Goal: Obtain resource: Obtain resource

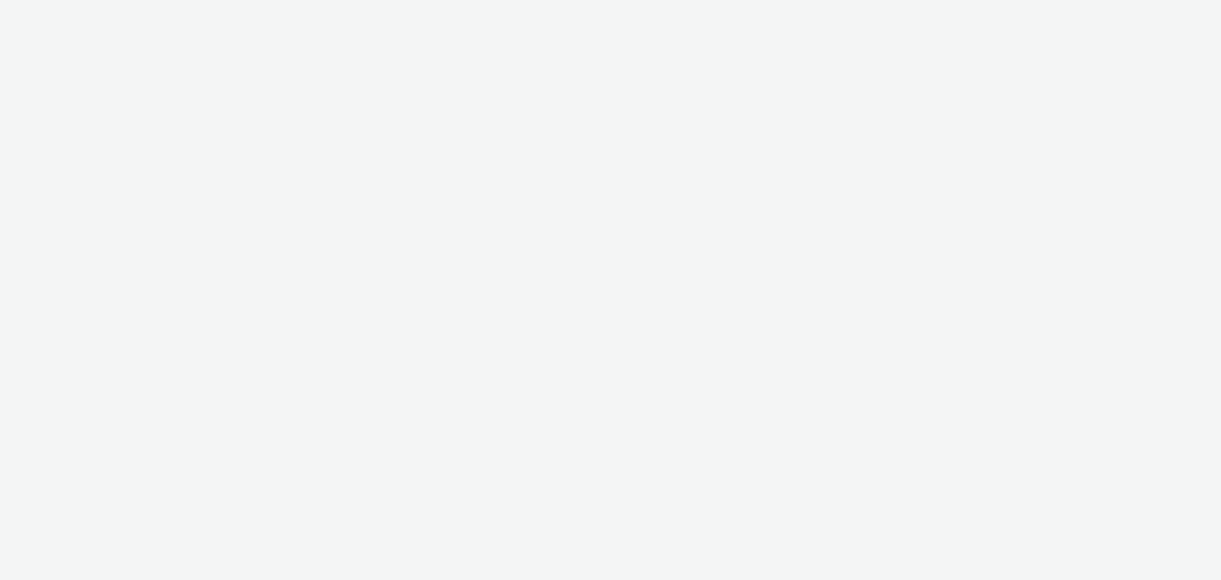
select select "d07aba32-d775-4fed-a722-f10c6504dd64"
select select "f97d6638-e0a1-4f7a-bf46-55015878e29e"
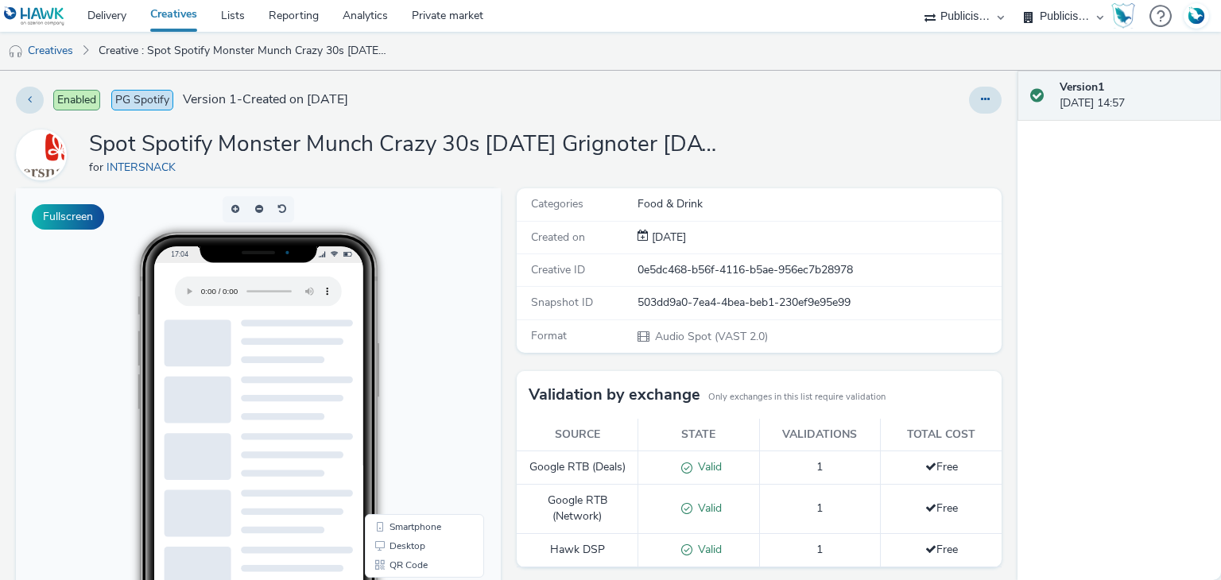
scroll to position [340, 0]
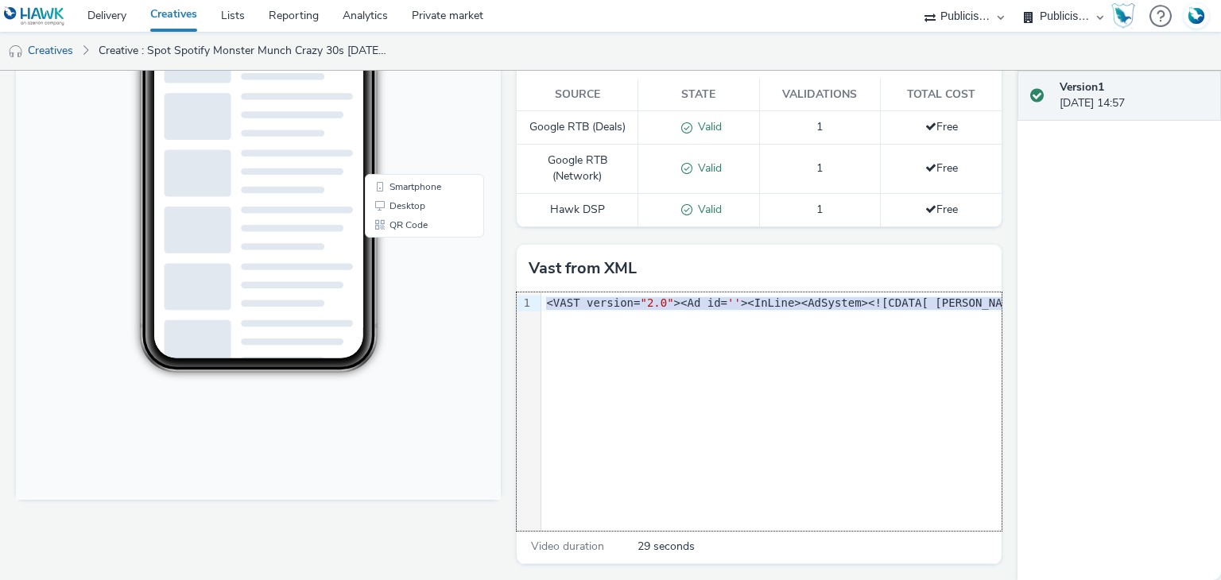
copy div "<VAST version= "2.0" ><Ad id= '' ><InLine><AdSystem><![CDATA[ Hawk ]]>< /AdSyst…"
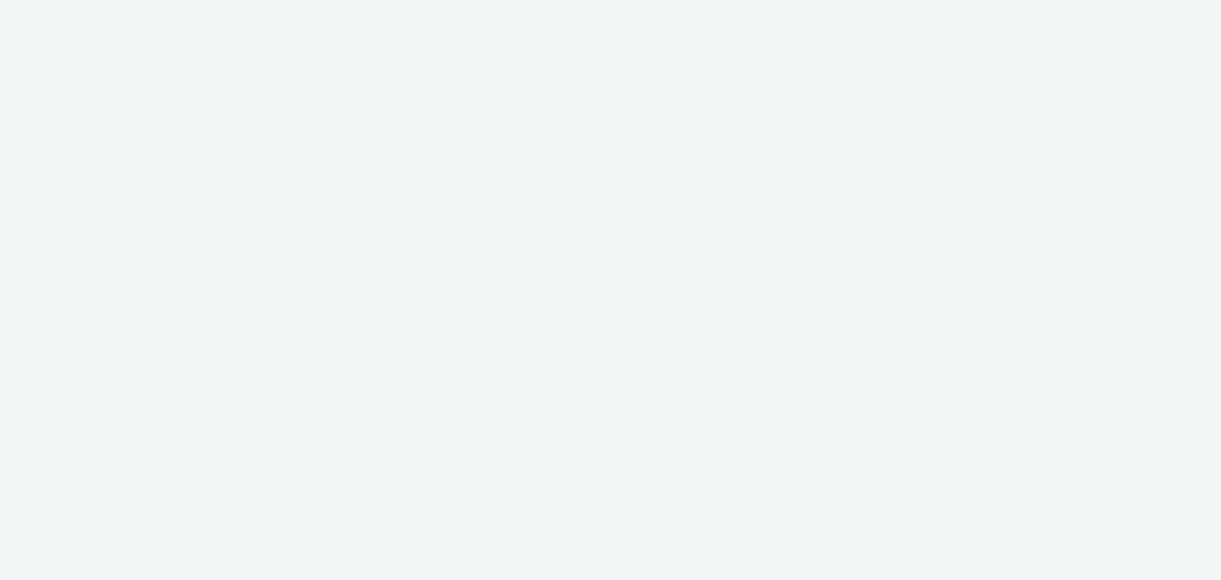
select select "d07aba32-d775-4fed-a722-f10c6504dd64"
select select "f97d6638-e0a1-4f7a-bf46-55015878e29e"
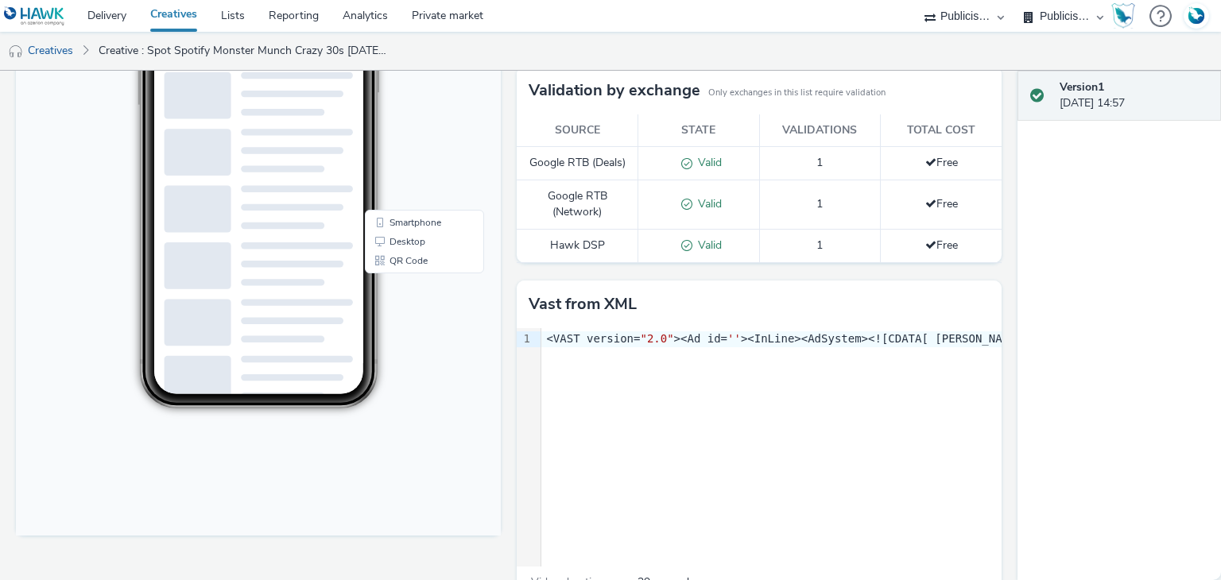
scroll to position [313, 0]
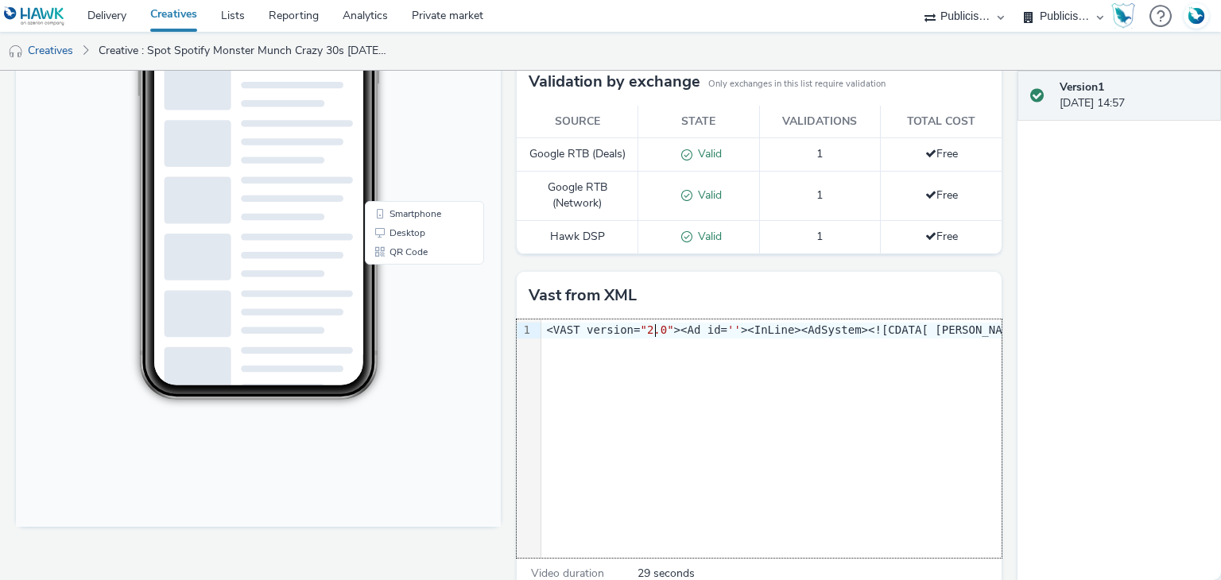
click at [650, 323] on span ""2.0"" at bounding box center [656, 329] width 33 height 13
copy div "<VAST version= "2.0" ><Ad id= '' ><InLine><AdSystem><![CDATA[ [PERSON_NAME] ]]>…"
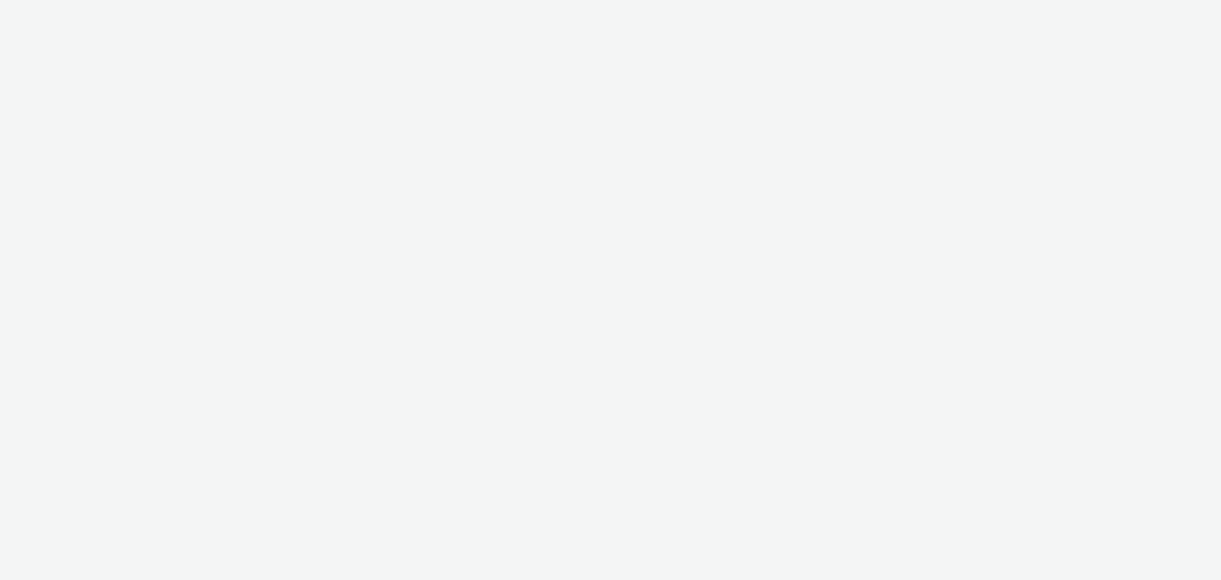
select select "d07aba32-d775-4fed-a722-f10c6504dd64"
select select "f97d6638-e0a1-4f7a-bf46-55015878e29e"
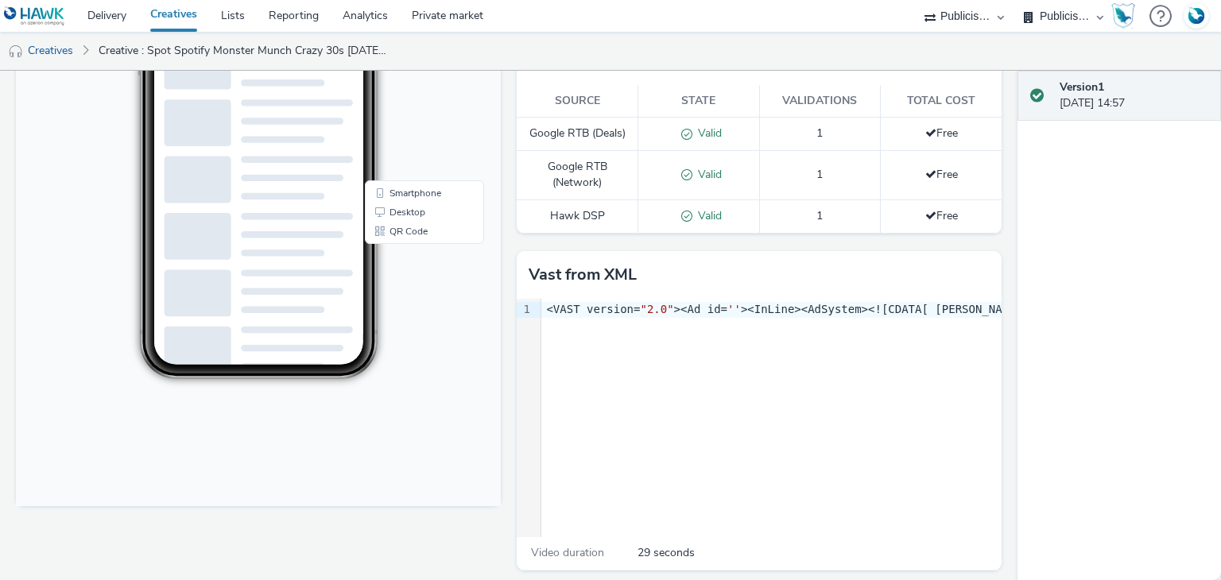
scroll to position [340, 0]
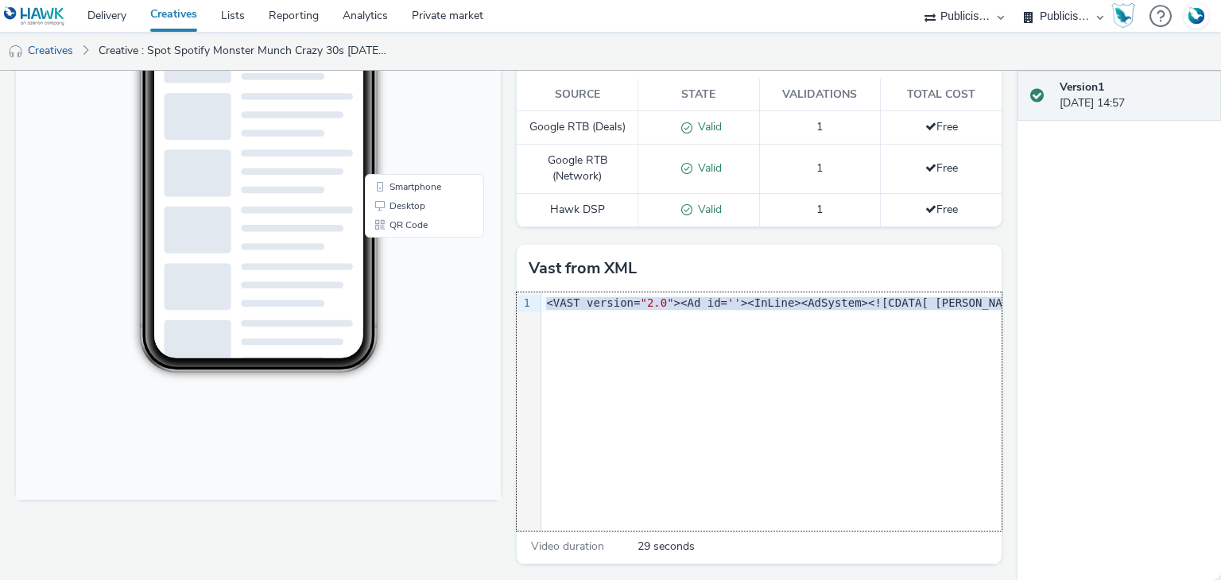
copy div "<VAST version= "2.0" ><Ad id= '' ><InLine><AdSystem><![CDATA[ Hawk ]]>< /AdSyst…"
